Goal: Entertainment & Leisure: Consume media (video, audio)

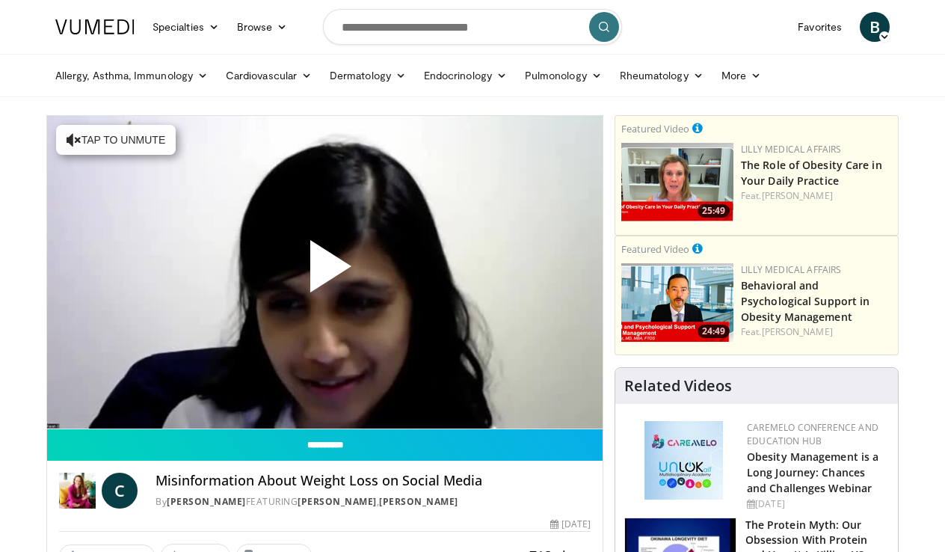
click at [325, 272] on span "Video Player" at bounding box center [325, 272] width 0 height 0
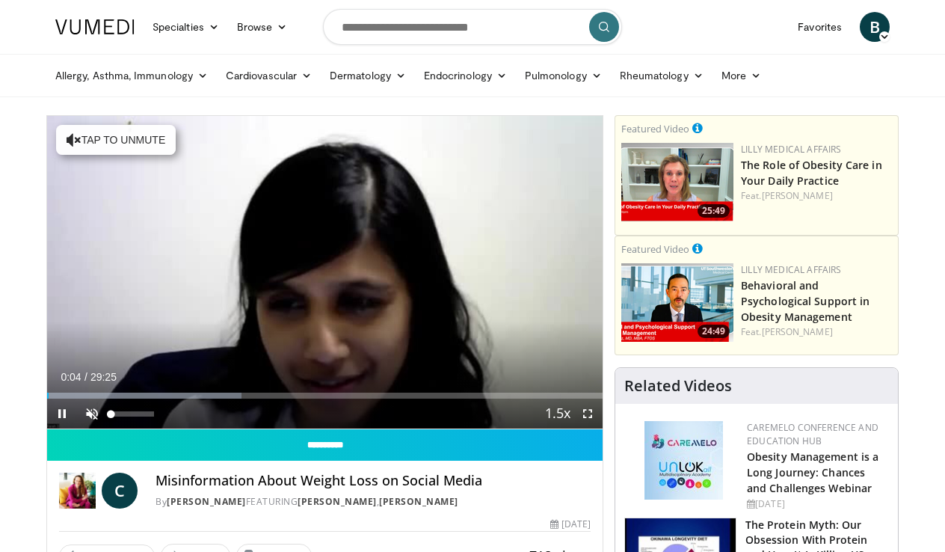
click at [83, 413] on span "Video Player" at bounding box center [92, 414] width 30 height 30
click at [586, 413] on span "Video Player" at bounding box center [588, 414] width 30 height 30
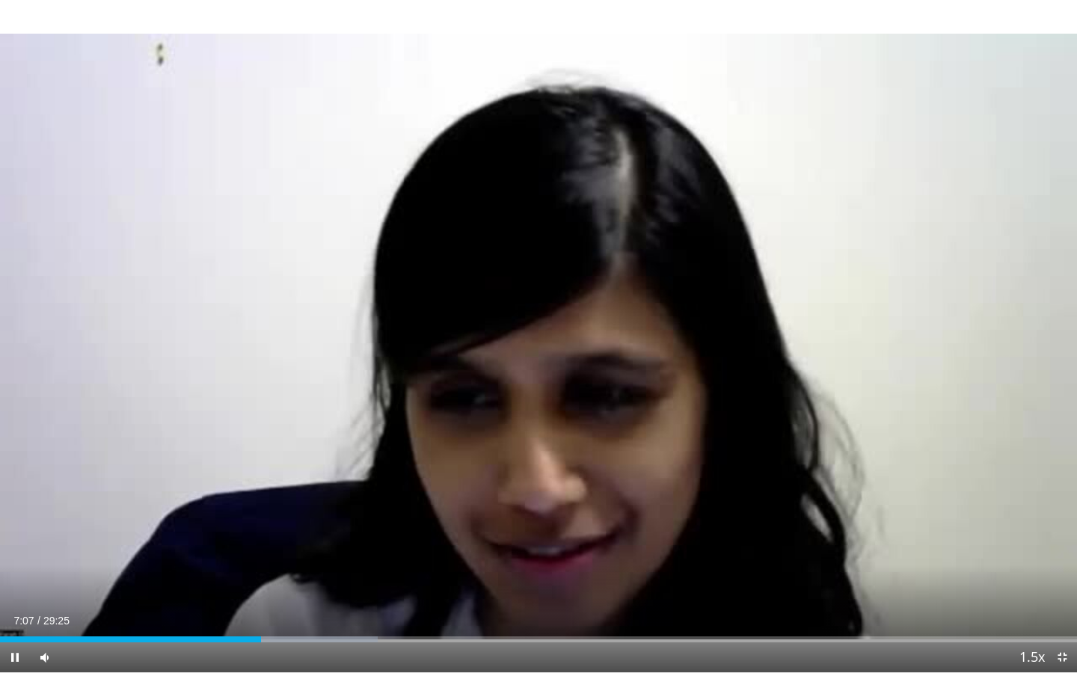
click at [945, 551] on span "Video Player" at bounding box center [1062, 657] width 30 height 30
